Goal: Information Seeking & Learning: Learn about a topic

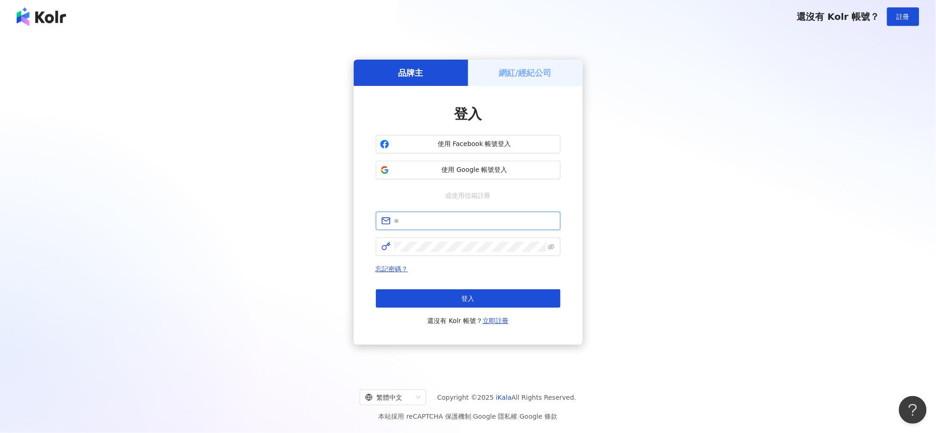
type input "**********"
click at [499, 229] on span "**********" at bounding box center [468, 221] width 185 height 18
drag, startPoint x: 507, startPoint y: 220, endPoint x: 374, endPoint y: 222, distance: 133.5
click at [374, 222] on div "**********" at bounding box center [468, 215] width 229 height 259
click at [552, 247] on icon "eye-invisible" at bounding box center [552, 247] width 2 height 2
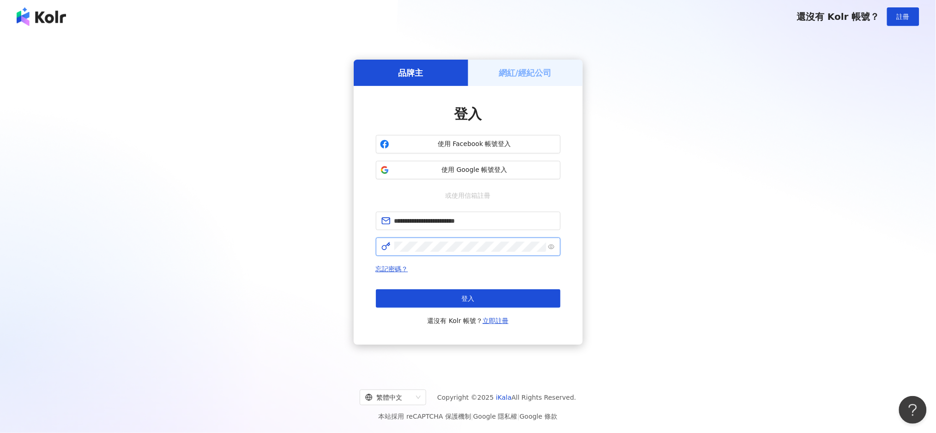
click at [381, 247] on span at bounding box center [468, 246] width 185 height 18
click at [655, 300] on div "**********" at bounding box center [468, 202] width 914 height 323
click at [535, 298] on button "登入" at bounding box center [468, 298] width 185 height 18
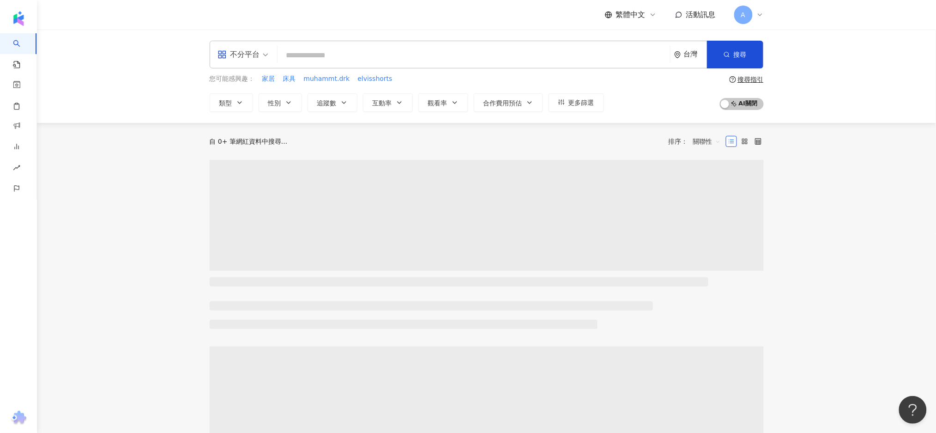
click at [755, 18] on div "A" at bounding box center [749, 15] width 30 height 18
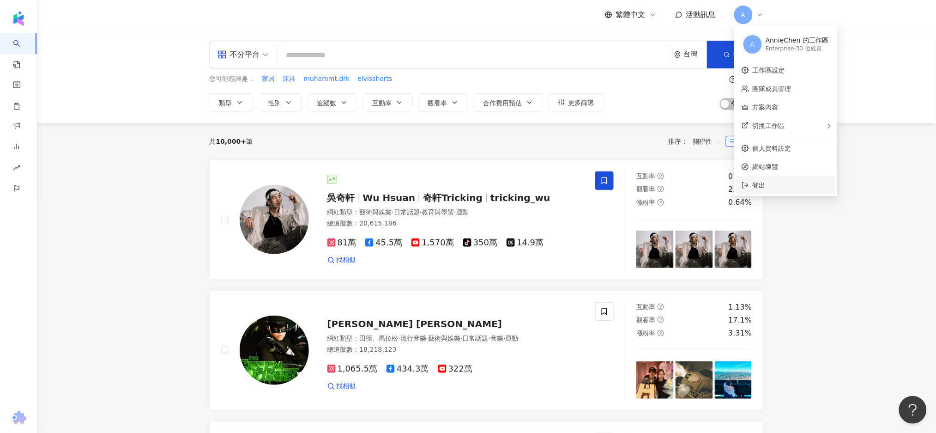
click at [770, 181] on span "登出" at bounding box center [792, 185] width 78 height 10
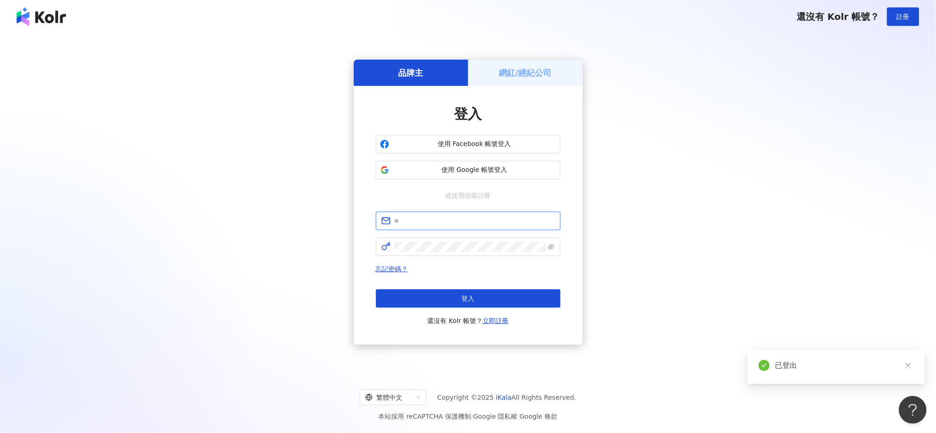
type input "**********"
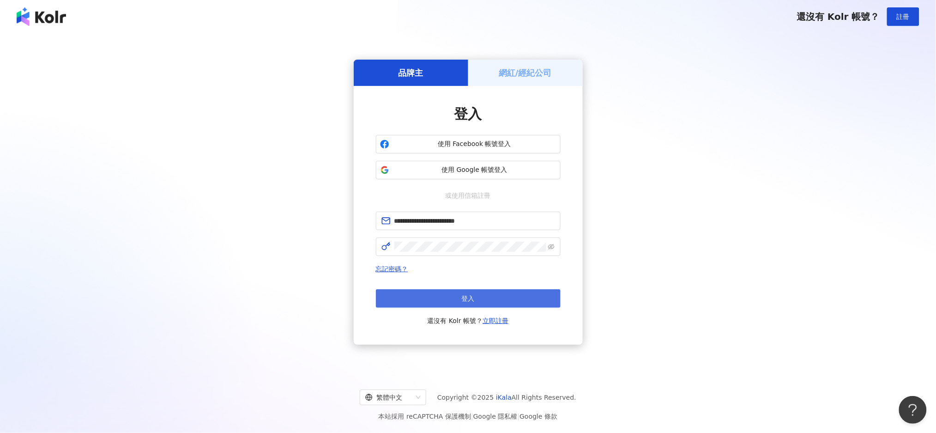
click at [501, 302] on button "登入" at bounding box center [468, 298] width 185 height 18
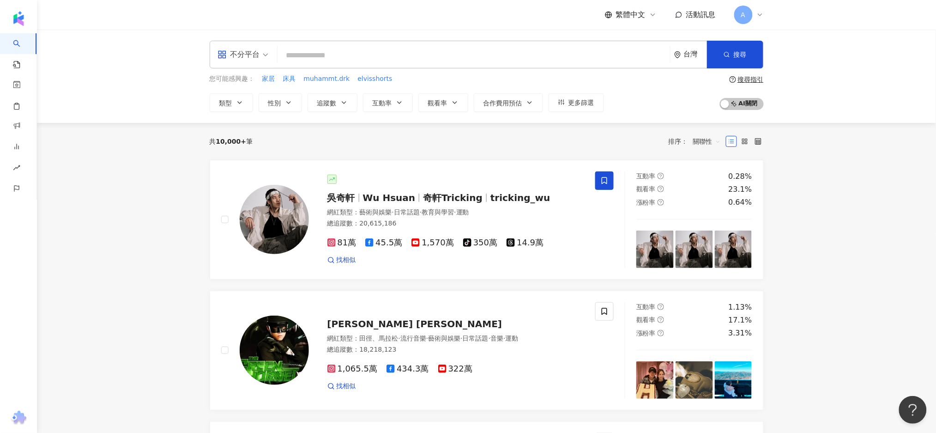
click at [259, 55] on div "不分平台" at bounding box center [239, 54] width 42 height 15
click at [255, 134] on div "YouTube" at bounding box center [246, 132] width 52 height 12
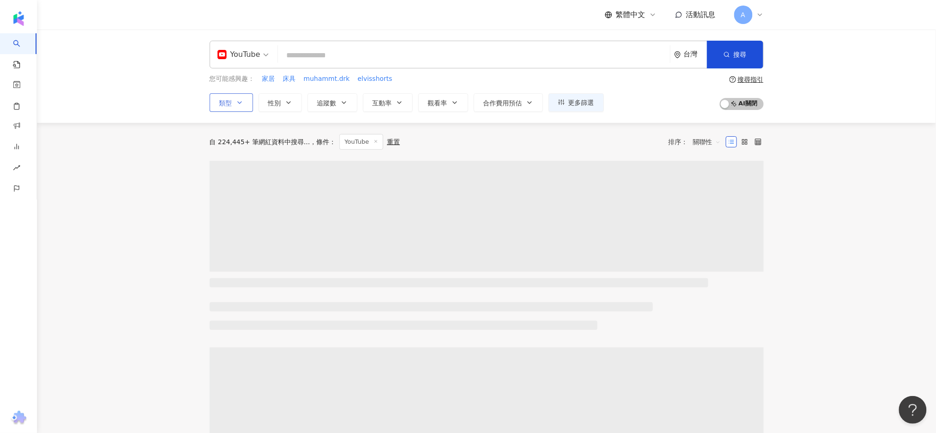
click at [246, 104] on button "類型" at bounding box center [231, 102] width 43 height 18
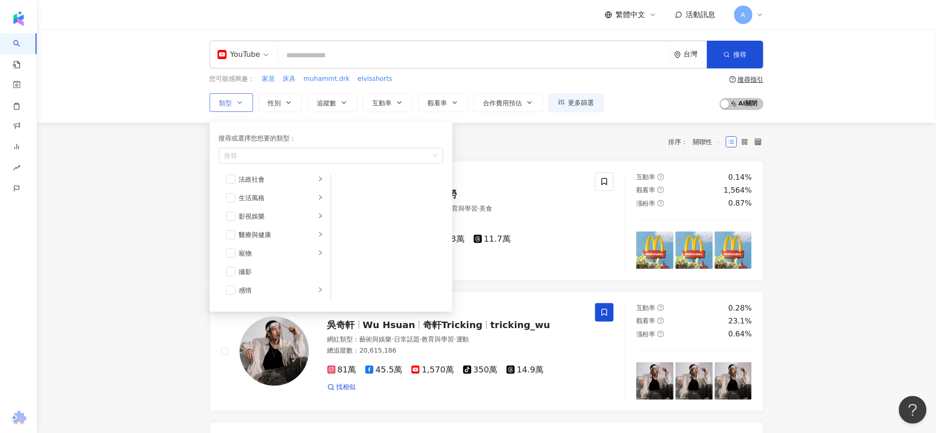
scroll to position [178, 0]
click at [318, 227] on icon "right" at bounding box center [321, 228] width 6 height 6
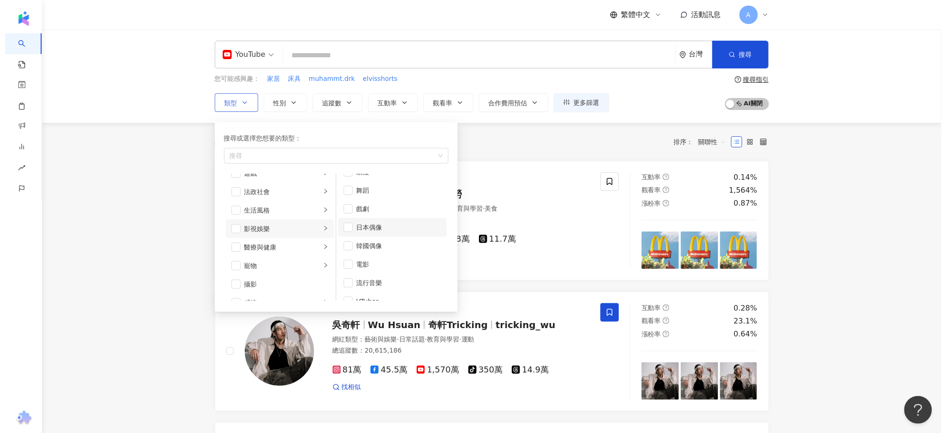
scroll to position [24, 0]
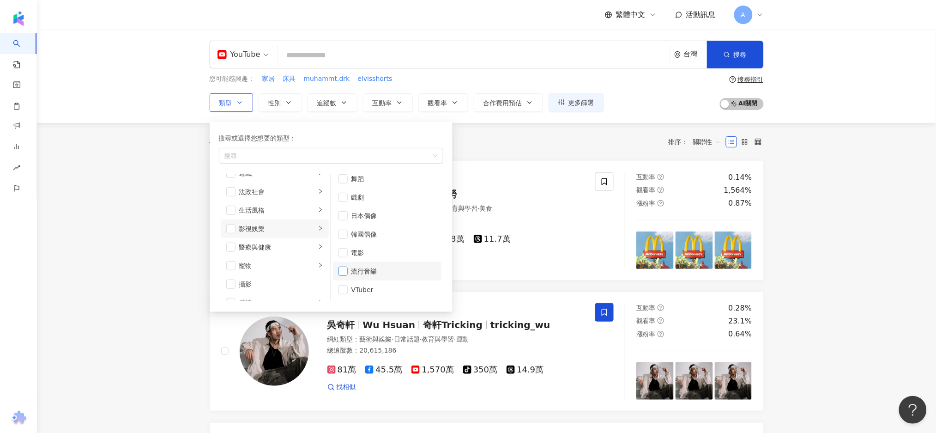
click at [346, 272] on span "button" at bounding box center [343, 271] width 9 height 9
click at [598, 97] on button "更多篩選" at bounding box center [576, 102] width 55 height 18
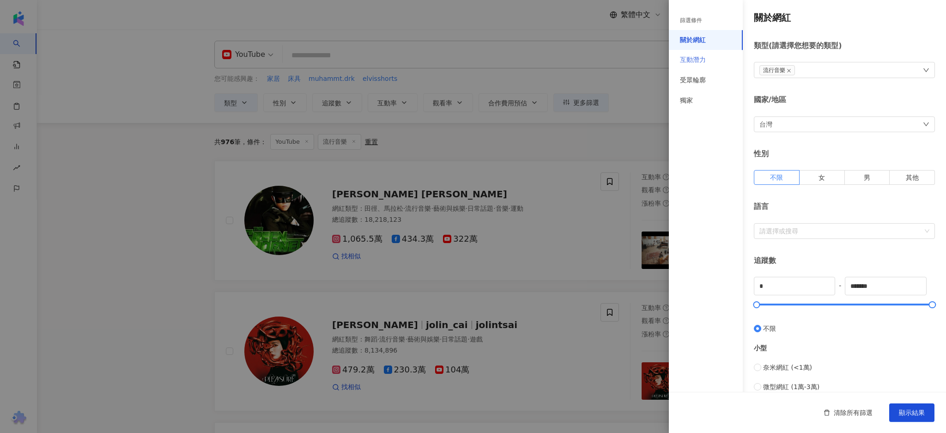
click at [713, 60] on div "互動潛力" at bounding box center [706, 60] width 74 height 20
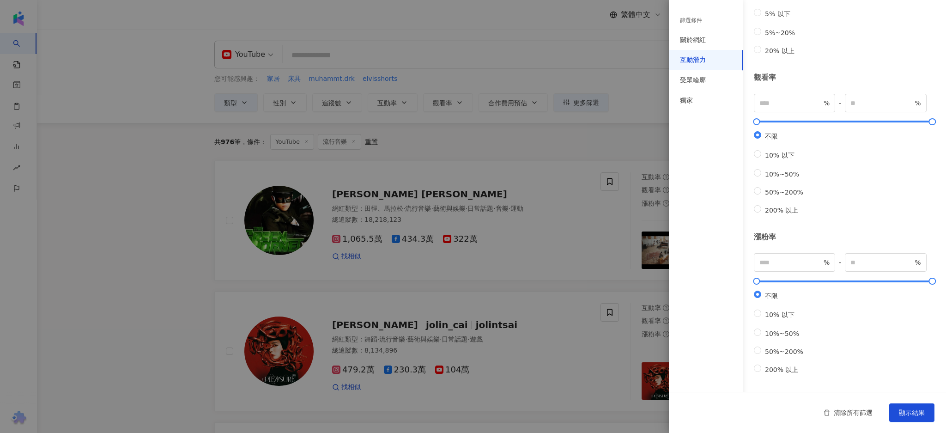
scroll to position [190, 0]
type input "*"
drag, startPoint x: 920, startPoint y: 274, endPoint x: 933, endPoint y: 276, distance: 13.6
click at [933, 276] on div "互動潛力 成長潛力 不限 高潛力 正常 衰退 互動率 % - % 不限 5% 以下 5%~20% 20% 以上 觀看率 % - % 不限 10% 以下 10%…" at bounding box center [807, 114] width 277 height 555
click at [870, 205] on div "互動潛力 成長潛力 不限 高潛力 正常 衰退 互動率 % - % 不限 5% 以下 5%~20% 20% 以上 觀看率 % - % 不限 10% 以下 10%…" at bounding box center [807, 114] width 277 height 555
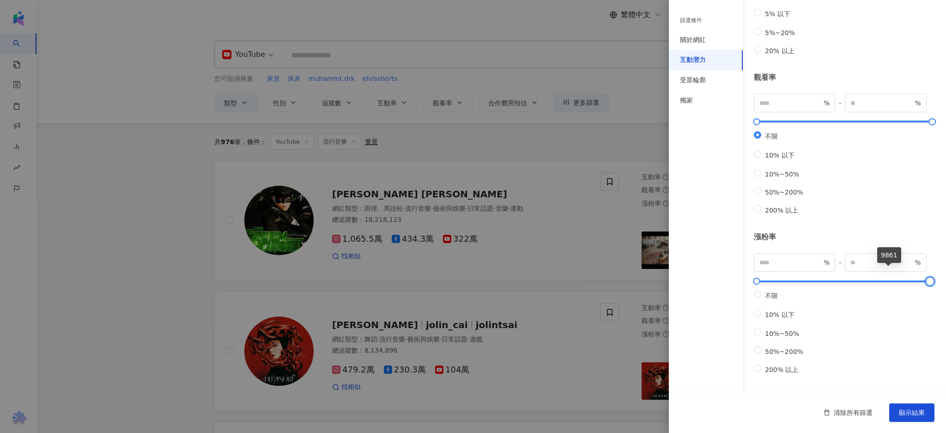
type input "*****"
drag, startPoint x: 919, startPoint y: 272, endPoint x: 944, endPoint y: 273, distance: 25.4
click at [936, 273] on div "篩選條件 關於網紅 互動潛力 受眾輪廓 獨家 關於網紅 類型 ( 請選擇您想要的類型 ) 流行音樂 國家/地區 台灣 性別 不限 女 男 其他 語言 請選擇或…" at bounding box center [807, 216] width 277 height 433
click at [913, 411] on span "顯示結果" at bounding box center [912, 412] width 26 height 7
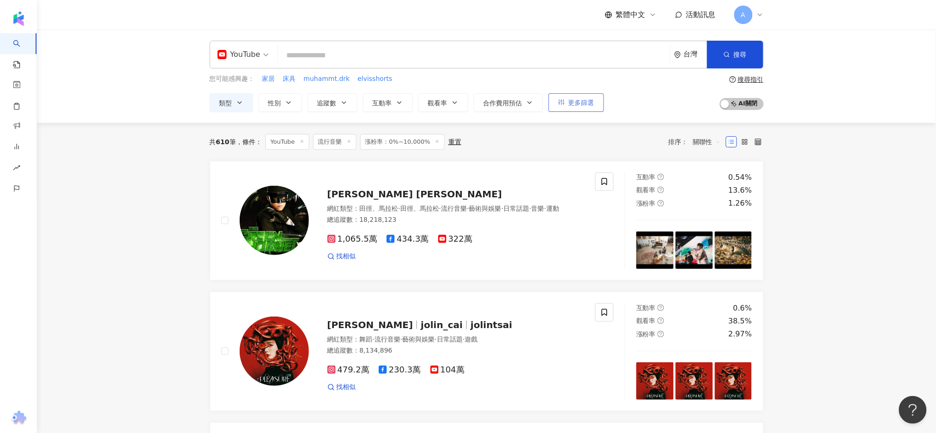
click at [589, 105] on span "更多篩選" at bounding box center [582, 102] width 26 height 7
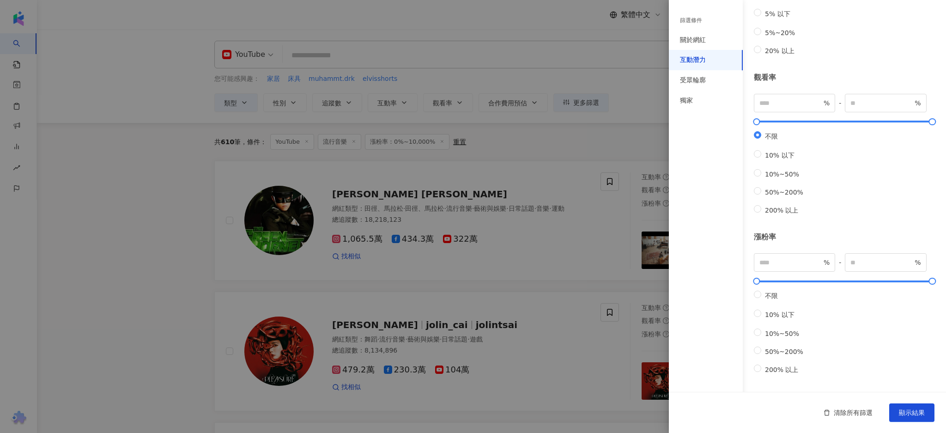
click at [582, 126] on div at bounding box center [473, 216] width 946 height 433
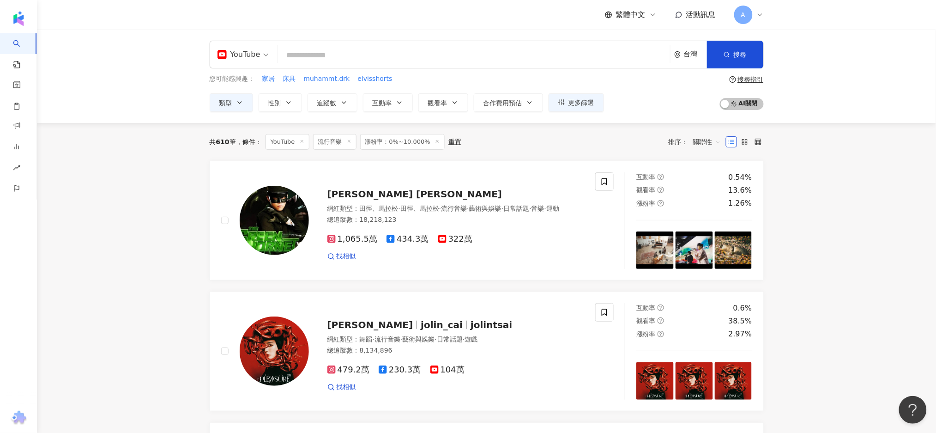
click at [435, 143] on icon at bounding box center [437, 141] width 5 height 5
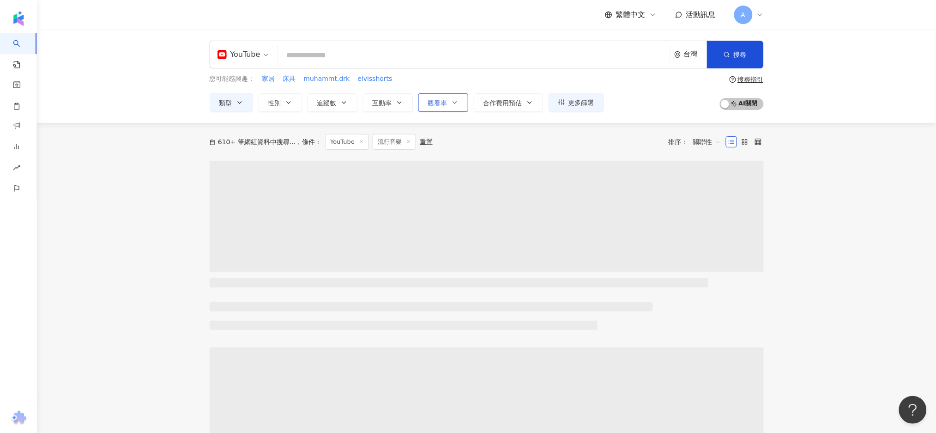
click at [444, 99] on span "觀看率" at bounding box center [437, 102] width 19 height 7
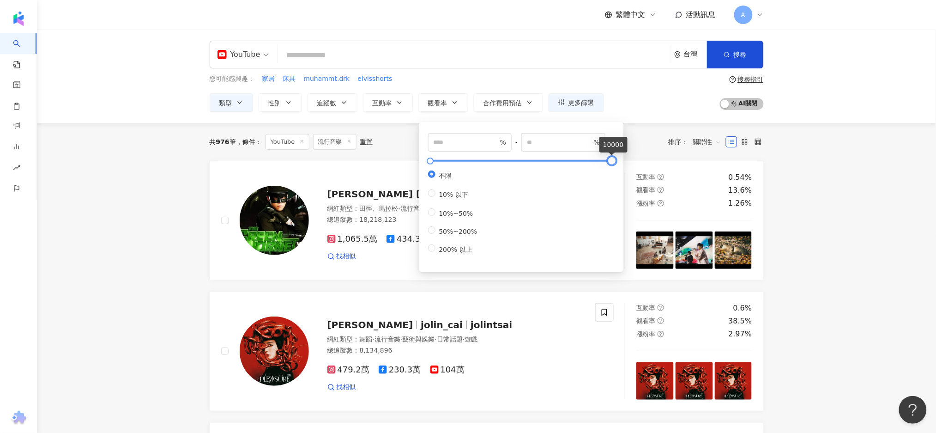
type input "*"
drag, startPoint x: 610, startPoint y: 161, endPoint x: 613, endPoint y: 165, distance: 4.8
click at [613, 164] on div at bounding box center [611, 160] width 5 height 5
click at [705, 147] on span "關聯性" at bounding box center [707, 141] width 28 height 15
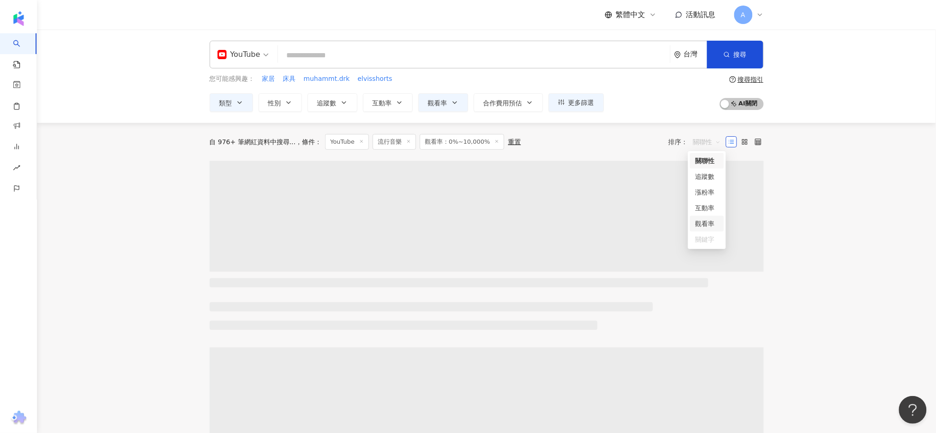
click at [718, 224] on div "觀看率" at bounding box center [707, 223] width 23 height 10
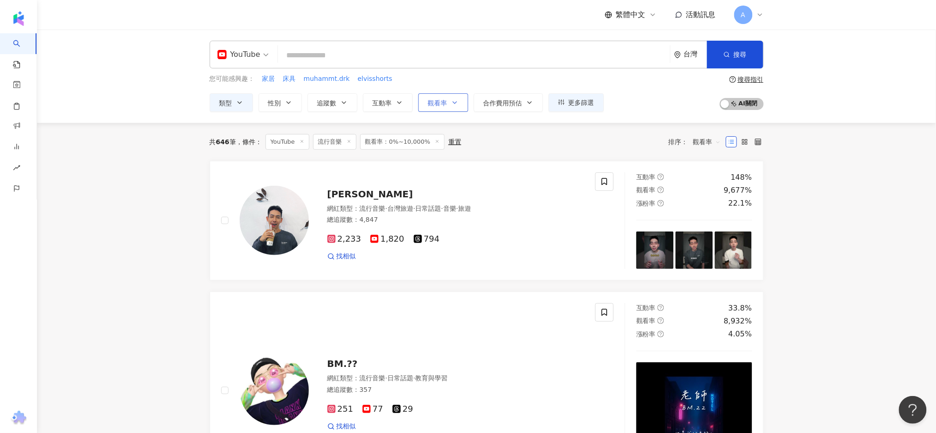
click at [457, 104] on icon "button" at bounding box center [454, 102] width 7 height 7
type input "*****"
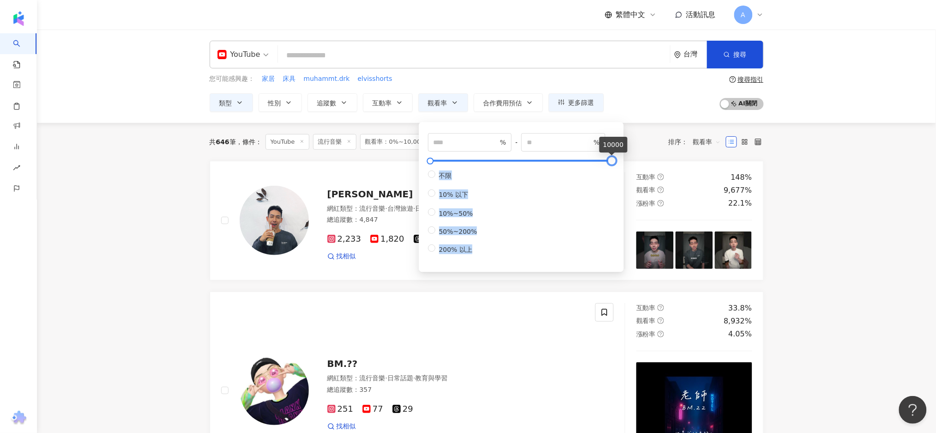
drag, startPoint x: 608, startPoint y: 163, endPoint x: 619, endPoint y: 167, distance: 11.4
click at [619, 167] on div "* % - ***** % 不限 10% 以下 10%~50% 50%~200% 200% 以上" at bounding box center [521, 197] width 205 height 150
click at [570, 217] on div "不限 10% 以下 10%~50% 50%~200% 200% 以上" at bounding box center [521, 212] width 187 height 84
click at [241, 103] on icon "button" at bounding box center [239, 102] width 7 height 7
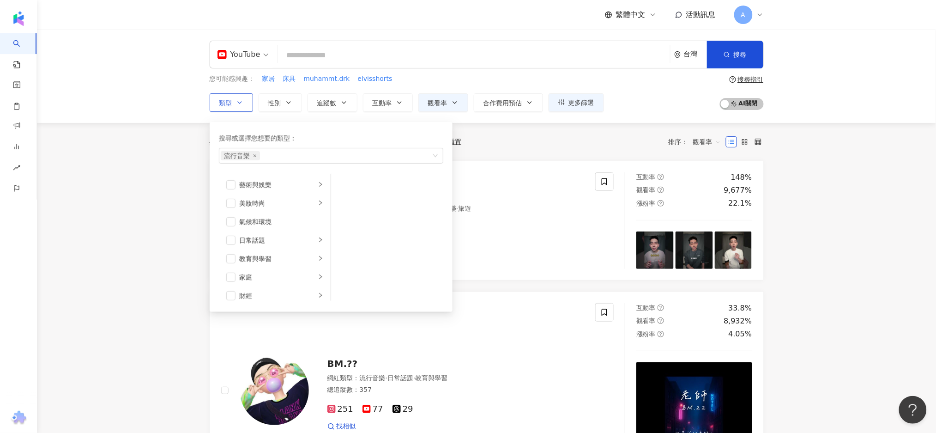
click at [241, 103] on icon "button" at bounding box center [239, 102] width 7 height 7
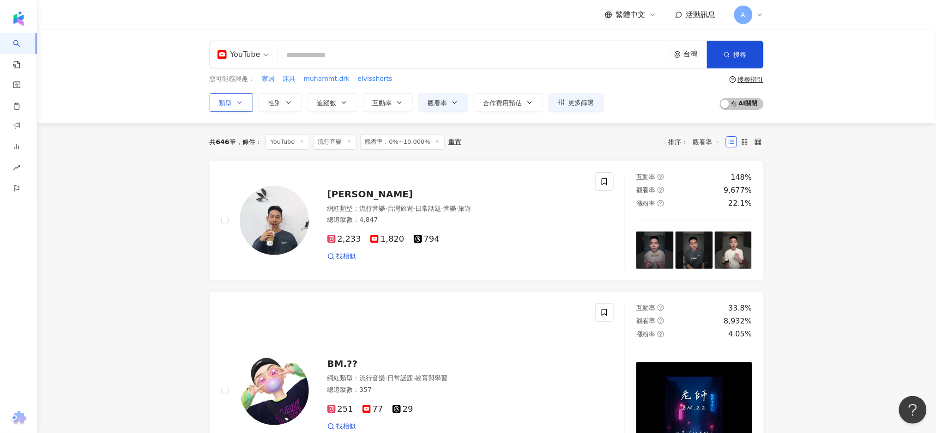
click at [241, 103] on icon "button" at bounding box center [239, 102] width 7 height 7
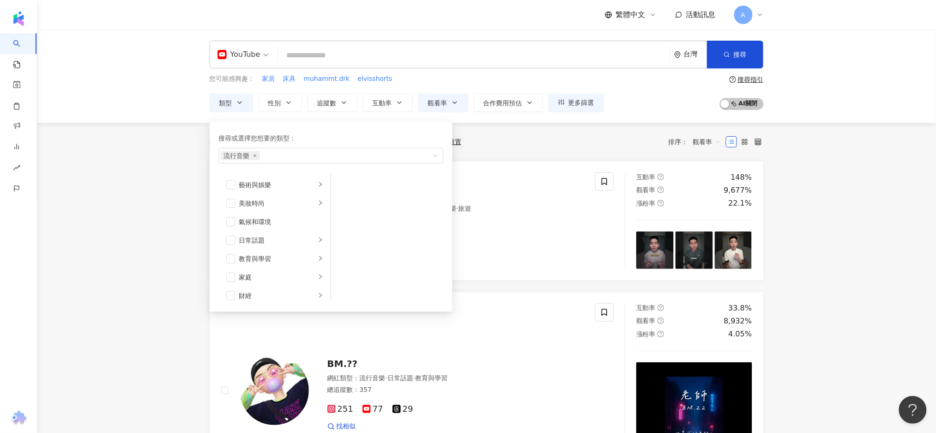
click at [537, 145] on div "共 646 筆 條件 ： YouTube 流行音樂 觀看率：0%~10,000% 重置 排序： 觀看率" at bounding box center [487, 142] width 554 height 16
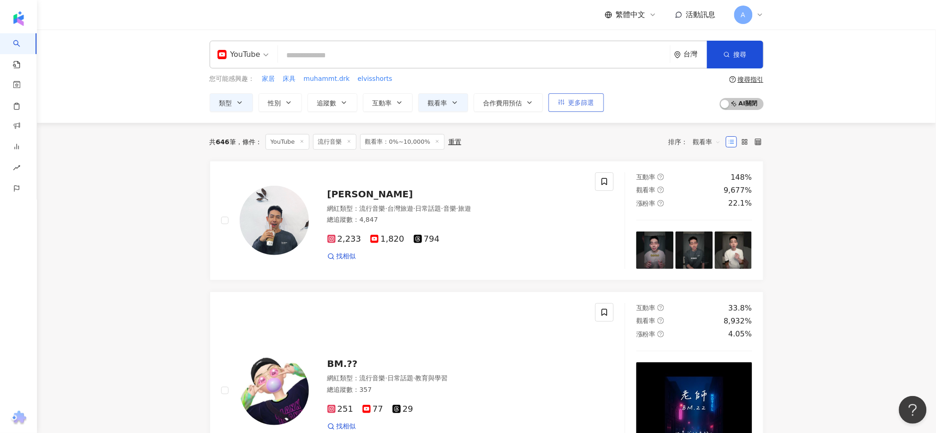
click at [588, 99] on span "更多篩選" at bounding box center [582, 102] width 26 height 7
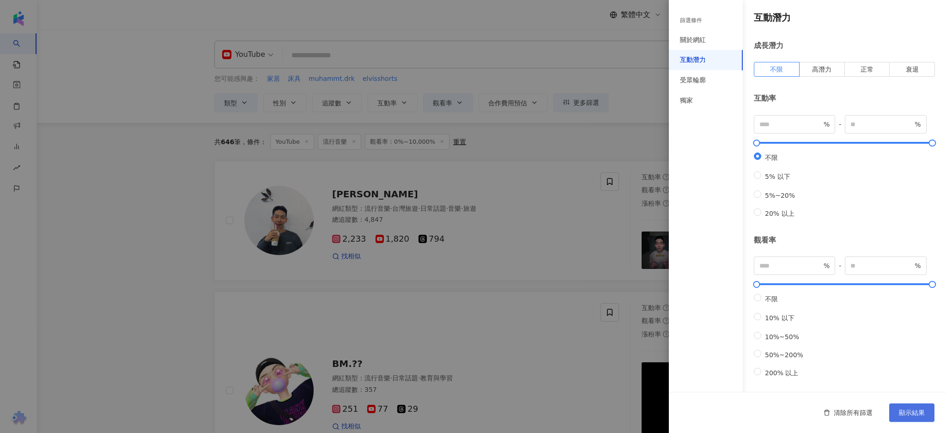
click at [921, 405] on button "顯示結果" at bounding box center [911, 412] width 45 height 18
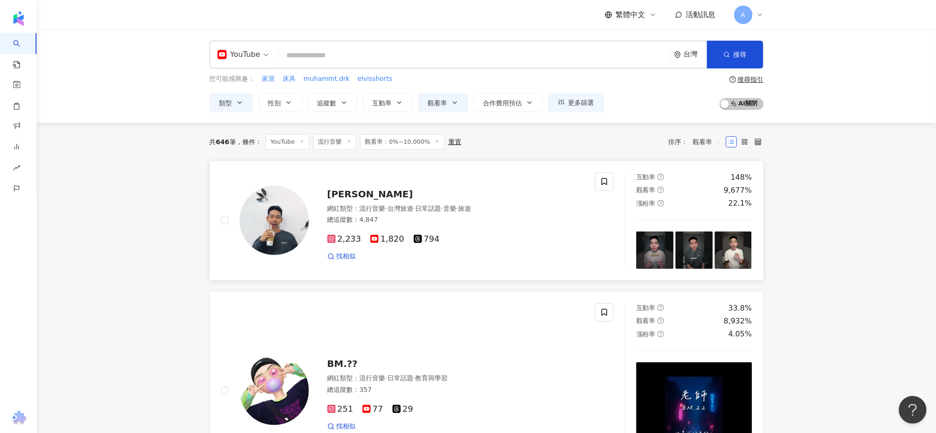
click at [392, 240] on span "1,820" at bounding box center [387, 239] width 34 height 10
click at [379, 218] on div "總追蹤數 ： 4,847" at bounding box center [455, 219] width 257 height 9
click at [692, 215] on div "互動率 148% 觀看率 9,677% 漲粉率 22.1%" at bounding box center [694, 220] width 139 height 97
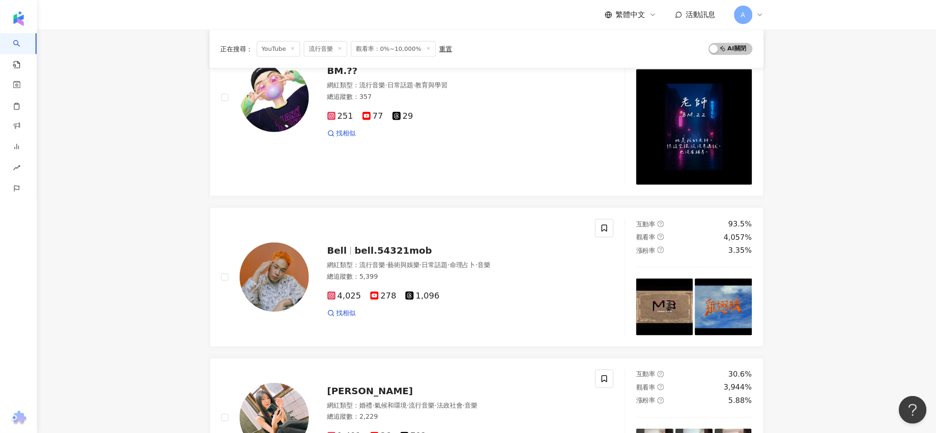
scroll to position [308, 0]
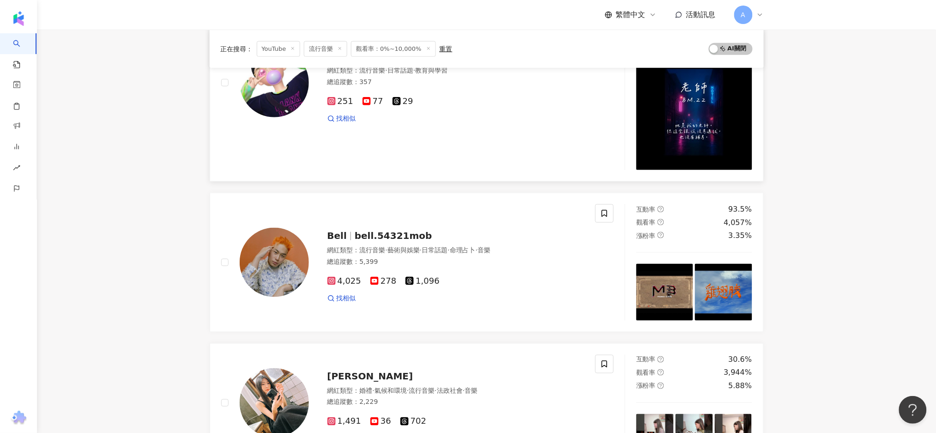
click at [544, 109] on div "251 77 29 找相似" at bounding box center [455, 106] width 257 height 34
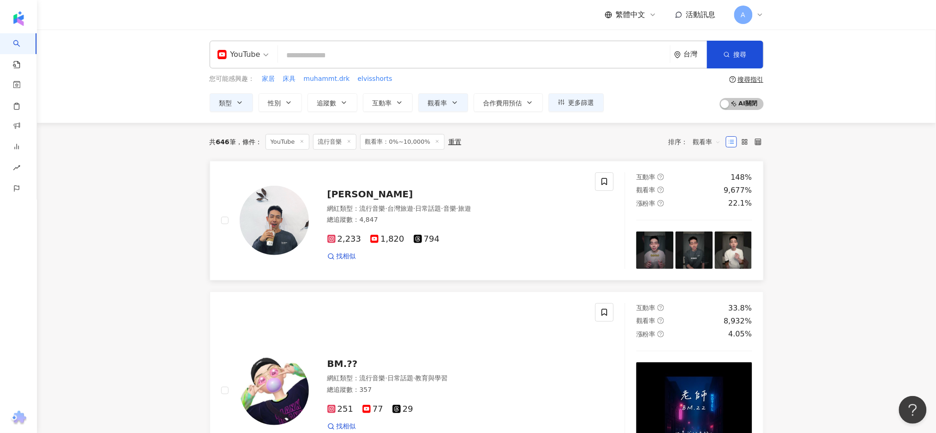
scroll to position [185, 0]
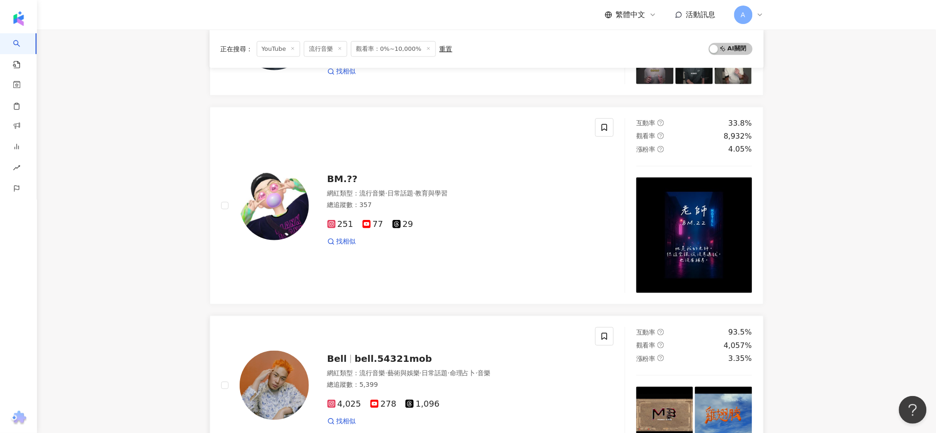
click at [546, 350] on div "Bell bell.54321mob 網紅類型 ： 流行音樂 · 藝術與娛樂 · 日常話題 · 命理占卜 · 音樂 總追蹤數 ： 5,399 4,025 27…" at bounding box center [447, 385] width 276 height 81
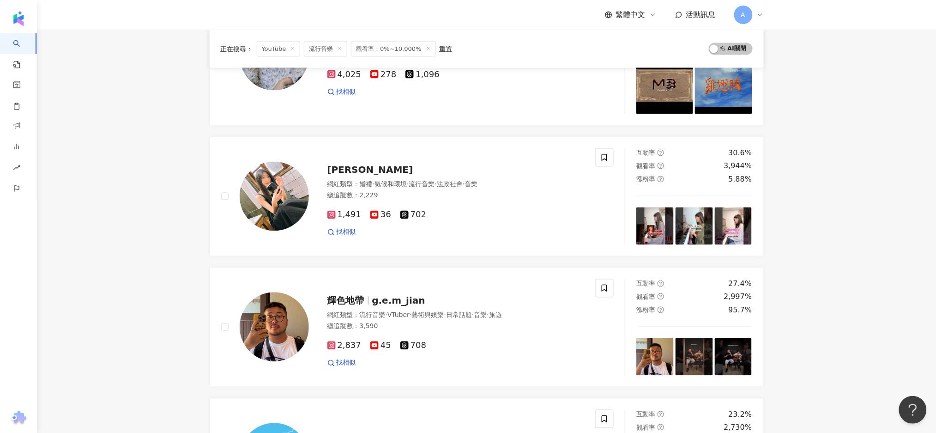
scroll to position [554, 0]
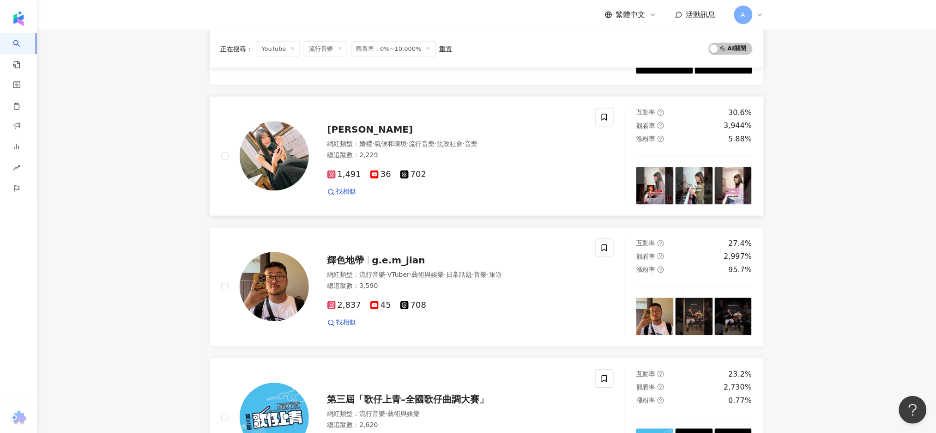
click at [518, 146] on div "網紅類型 ： 婚禮 · 氣候和環境 · 流行音樂 · 法政社會 · 音樂" at bounding box center [455, 144] width 257 height 9
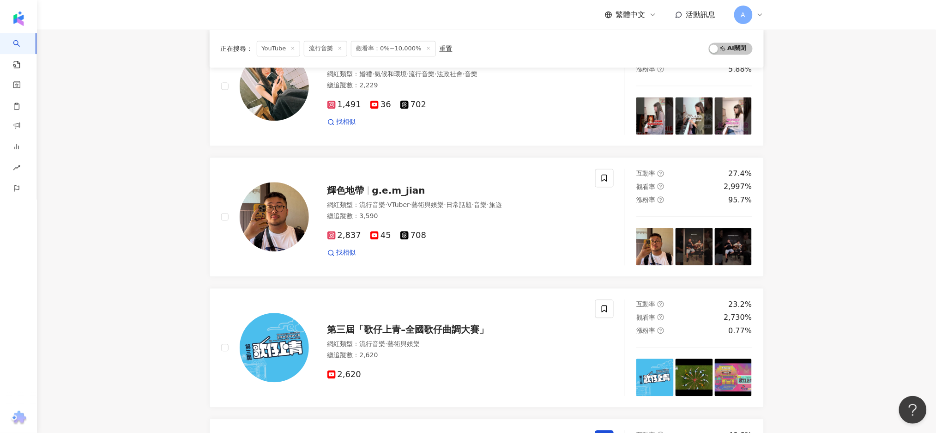
scroll to position [677, 0]
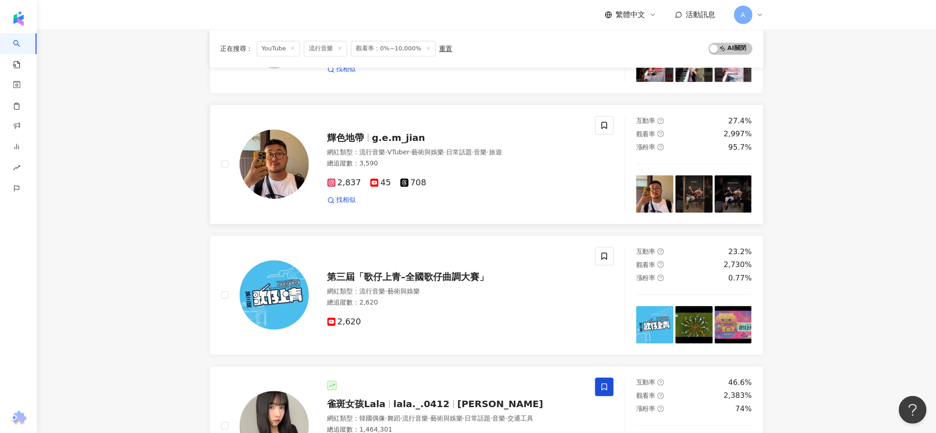
click at [511, 185] on div "2,837 45 708" at bounding box center [455, 183] width 257 height 10
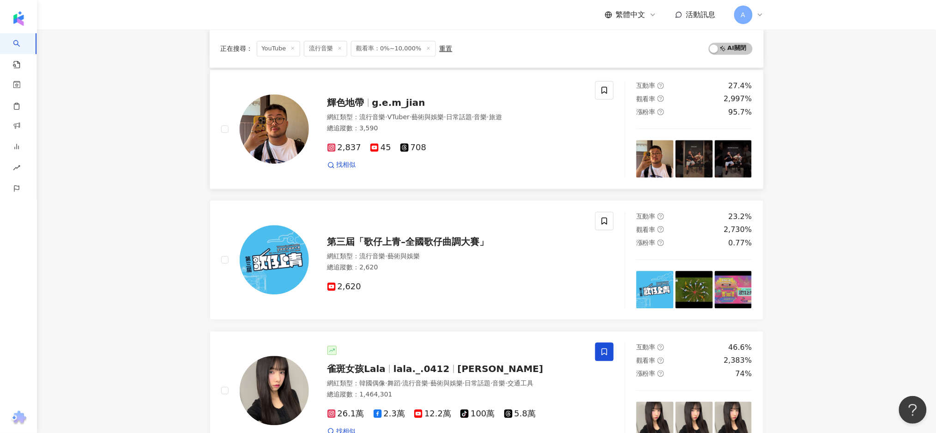
scroll to position [739, 0]
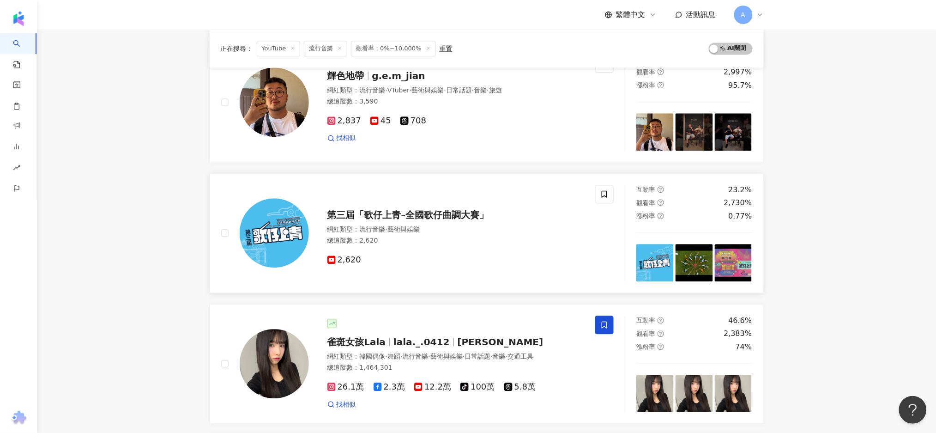
click at [457, 218] on span "第三屆「歌仔上青–全國歌仔曲調大賽」" at bounding box center [408, 214] width 162 height 11
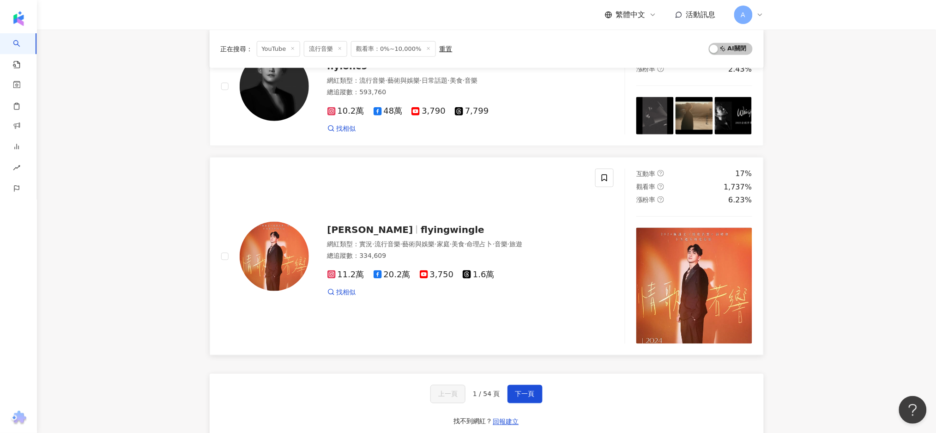
scroll to position [1478, 0]
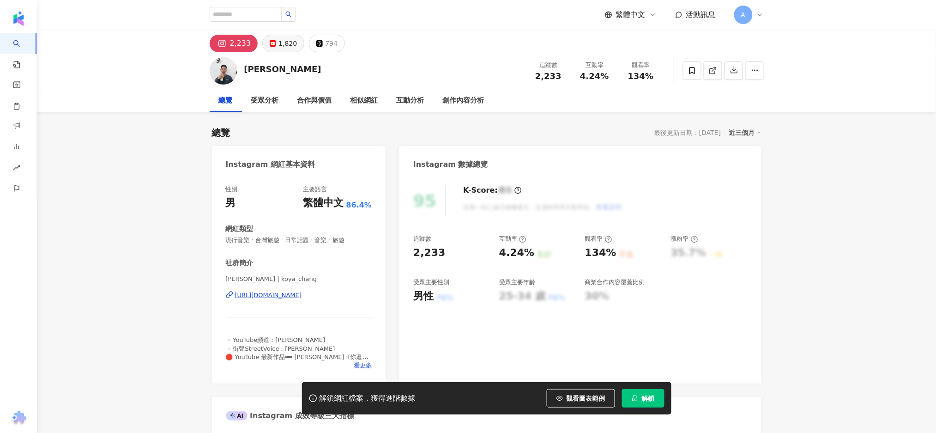
click at [281, 36] on button "1,820" at bounding box center [283, 44] width 42 height 18
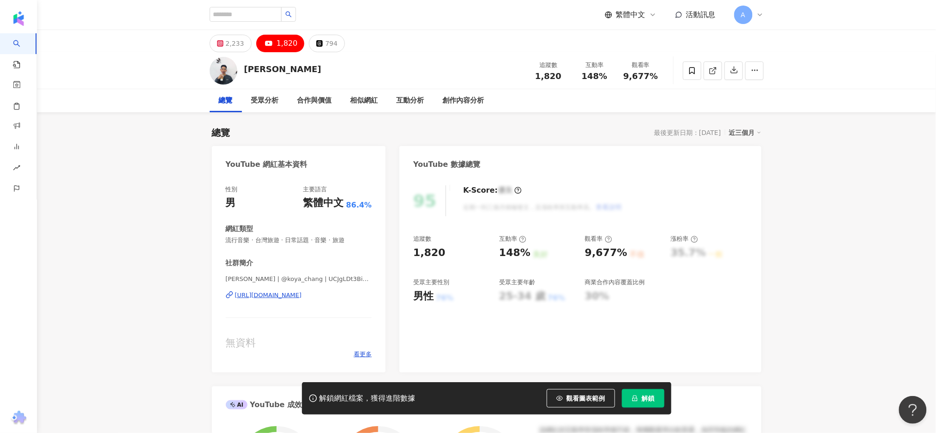
click at [280, 42] on div "1,820" at bounding box center [287, 43] width 21 height 13
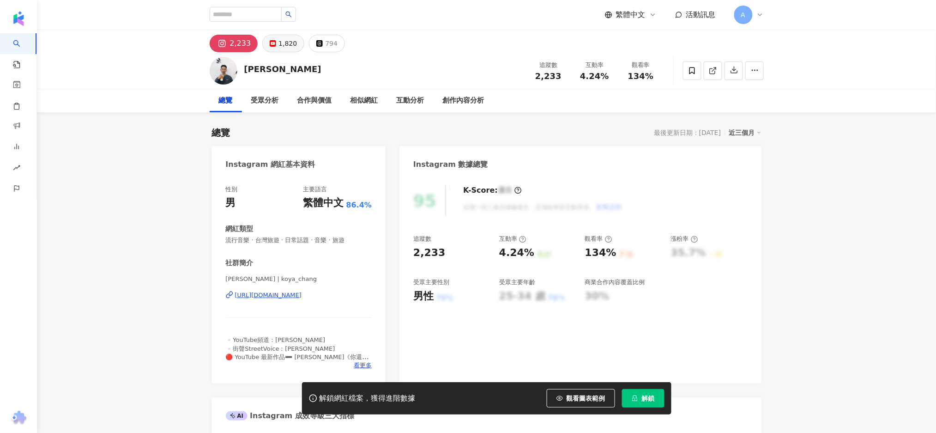
click at [289, 46] on div "1,820" at bounding box center [288, 43] width 18 height 13
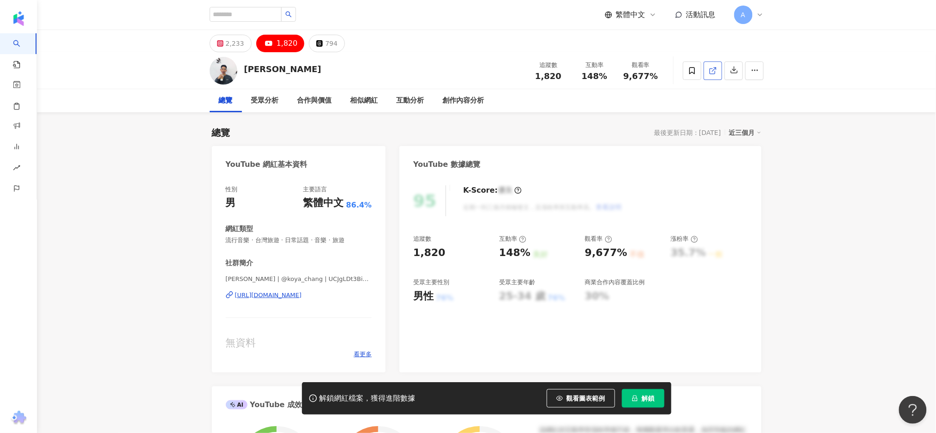
click at [721, 70] on link at bounding box center [713, 70] width 18 height 18
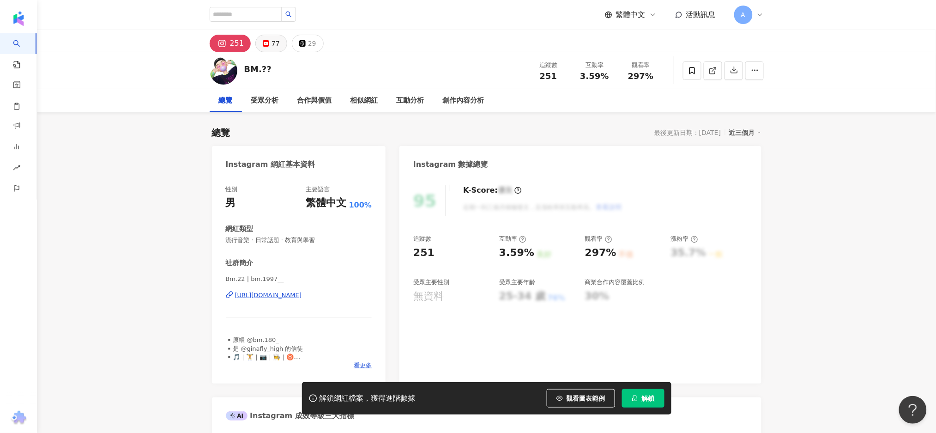
click at [276, 42] on div "77" at bounding box center [276, 43] width 8 height 13
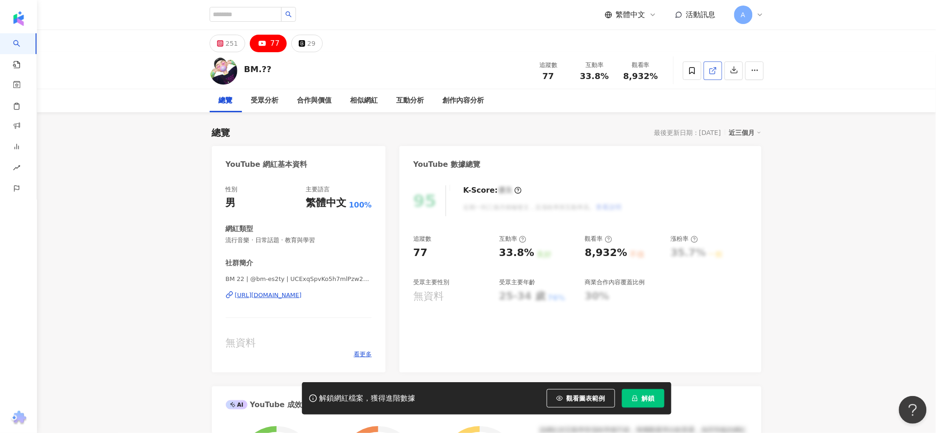
click at [710, 75] on span at bounding box center [713, 71] width 8 height 10
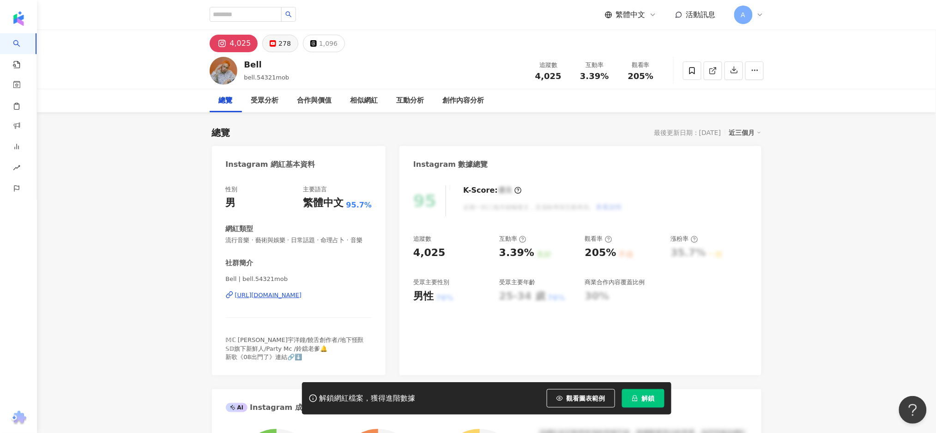
click at [275, 42] on button "278" at bounding box center [280, 44] width 36 height 18
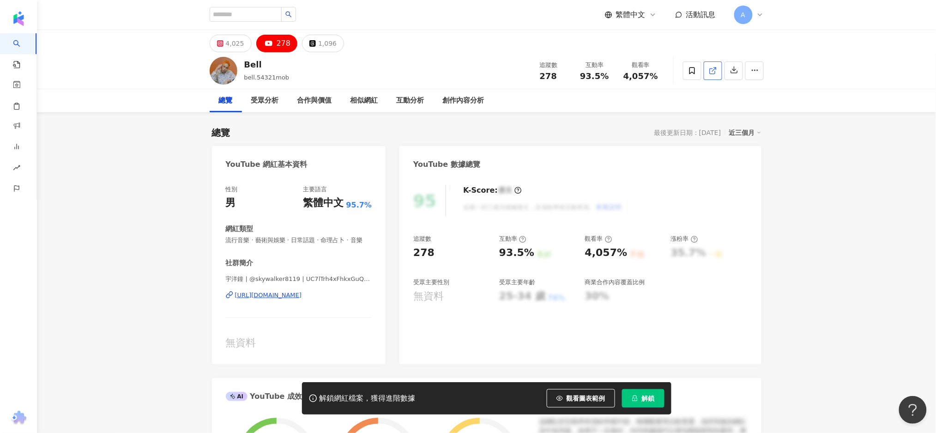
click at [710, 68] on icon at bounding box center [712, 70] width 5 height 5
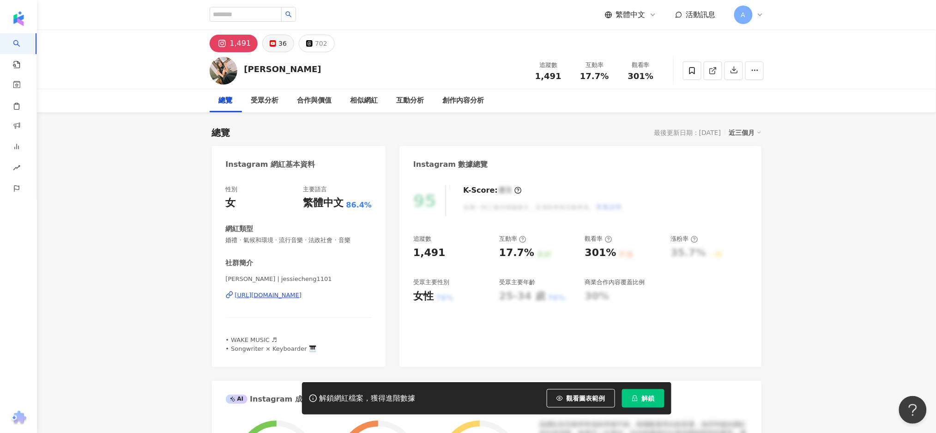
click at [285, 36] on button "36" at bounding box center [278, 44] width 32 height 18
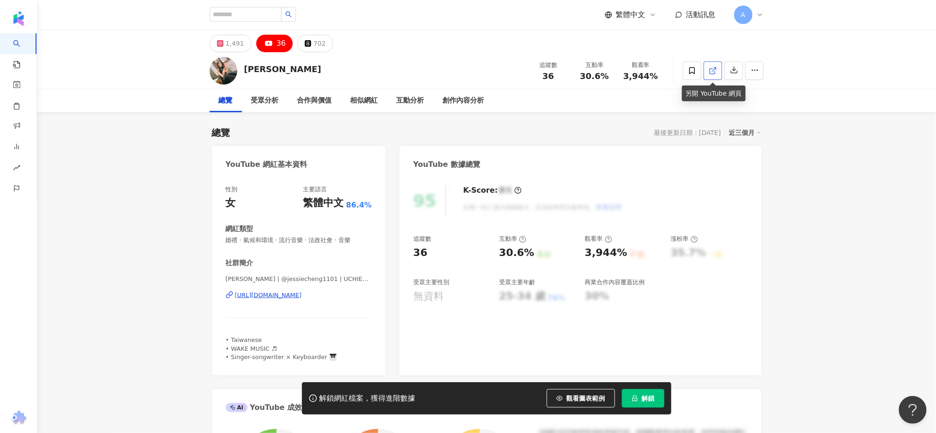
click at [717, 69] on icon at bounding box center [713, 71] width 8 height 8
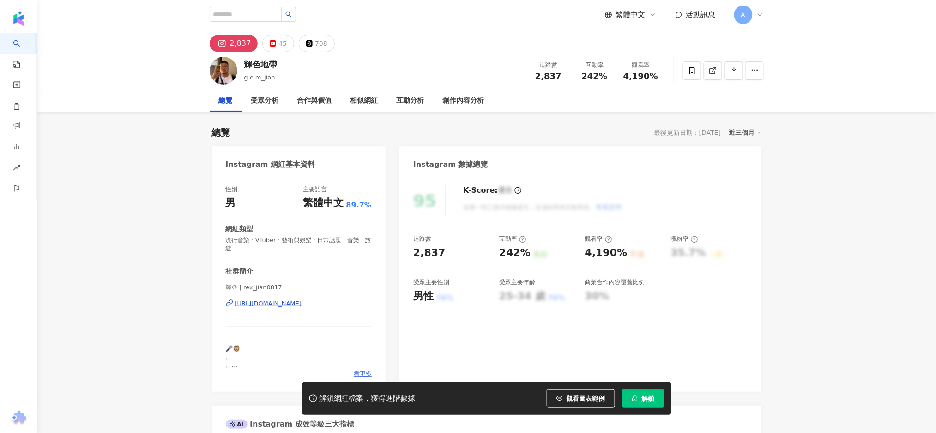
click at [279, 43] on div "45" at bounding box center [283, 43] width 8 height 13
click at [713, 67] on icon at bounding box center [713, 71] width 8 height 8
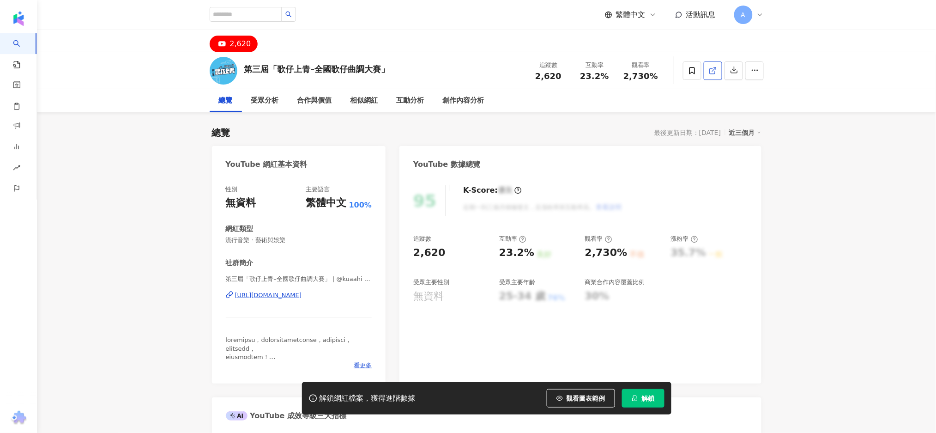
click at [718, 67] on link at bounding box center [713, 70] width 18 height 18
